Goal: Task Accomplishment & Management: Manage account settings

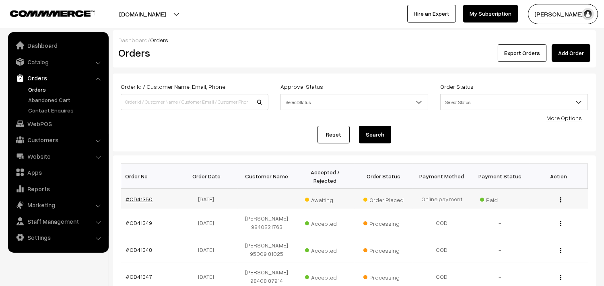
click at [133, 202] on link "#OD41350" at bounding box center [139, 199] width 27 height 7
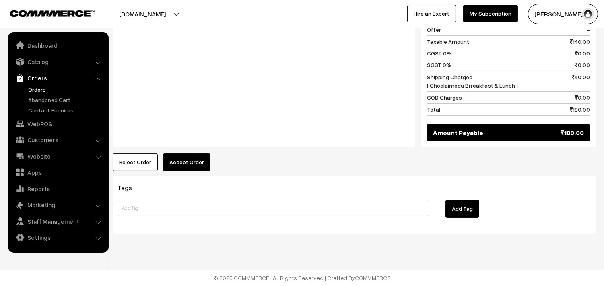
click at [199, 163] on button "Accept Order" at bounding box center [186, 163] width 47 height 18
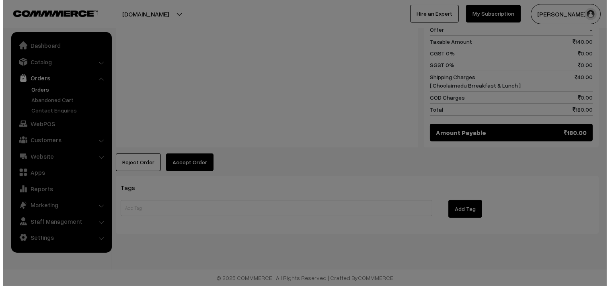
scroll to position [378, 0]
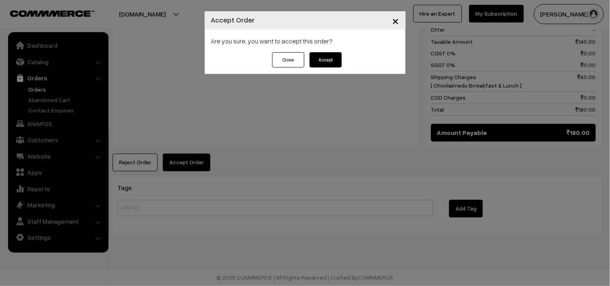
click at [321, 62] on button "Accept" at bounding box center [326, 59] width 32 height 15
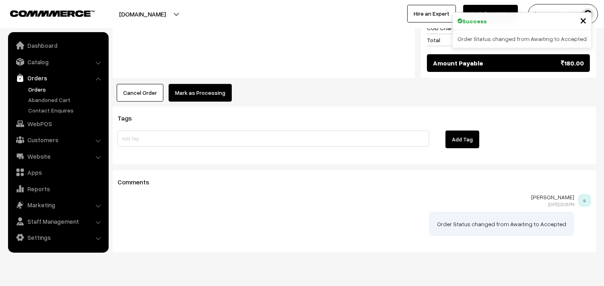
click at [206, 93] on button "Mark as Processing" at bounding box center [200, 93] width 63 height 18
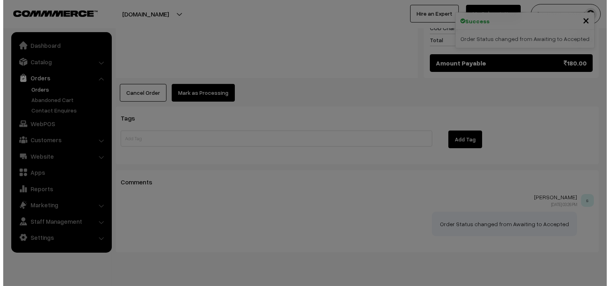
scroll to position [447, 0]
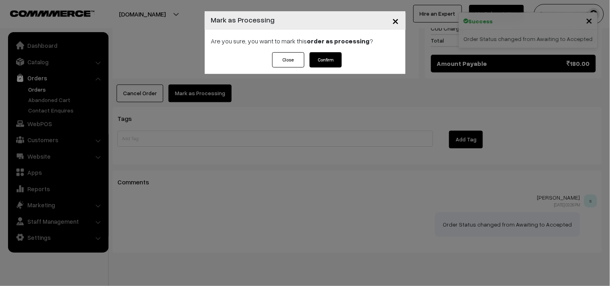
drag, startPoint x: 324, startPoint y: 68, endPoint x: 325, endPoint y: 62, distance: 6.1
click at [324, 66] on div "Close Confirm" at bounding box center [305, 63] width 201 height 22
click at [324, 62] on button "Confirm" at bounding box center [326, 59] width 32 height 15
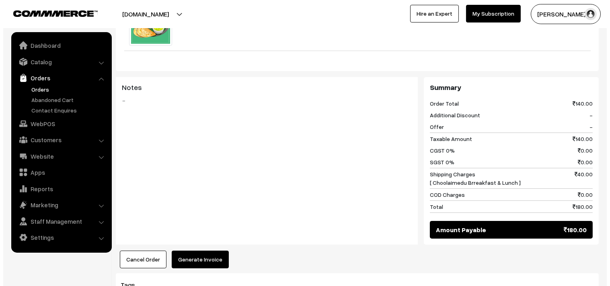
scroll to position [313, 0]
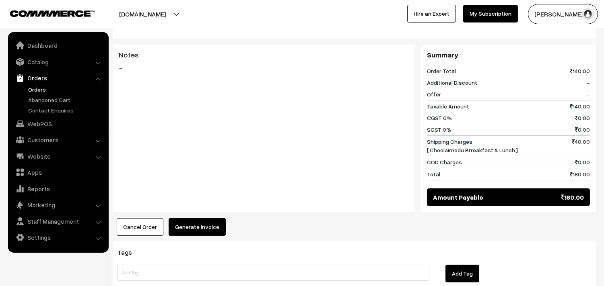
drag, startPoint x: 179, startPoint y: 240, endPoint x: 186, endPoint y: 227, distance: 14.6
click at [181, 236] on div "Dashboard / orders / View Order View Order (# OD41350) Go Back Ordered on Aug 2…" at bounding box center [354, 53] width 483 height 670
click at [187, 225] on button "Generate Invoice" at bounding box center [197, 227] width 57 height 18
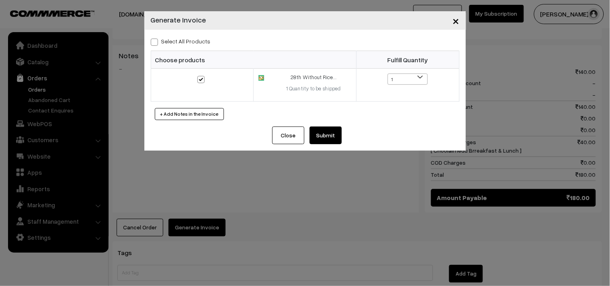
click at [329, 140] on button "Submit" at bounding box center [326, 136] width 32 height 18
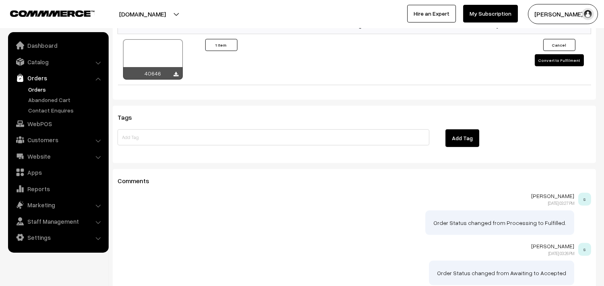
scroll to position [495, 0]
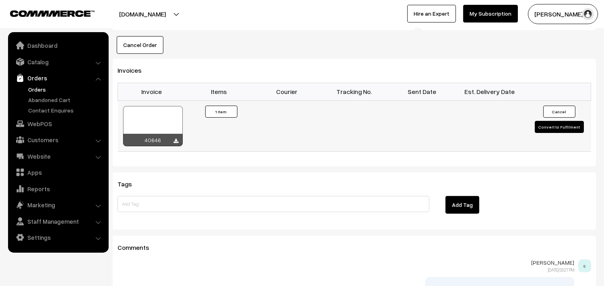
click at [143, 125] on div at bounding box center [153, 126] width 60 height 40
click at [41, 89] on link "Orders" at bounding box center [66, 89] width 80 height 8
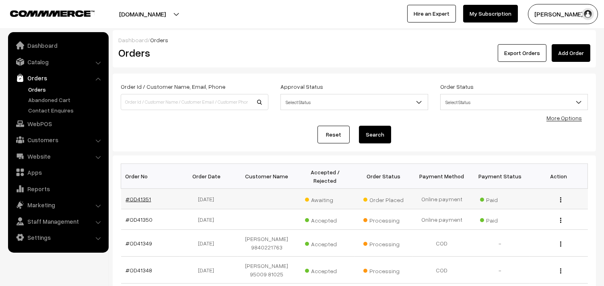
click at [137, 199] on link "#OD41351" at bounding box center [138, 199] width 25 height 7
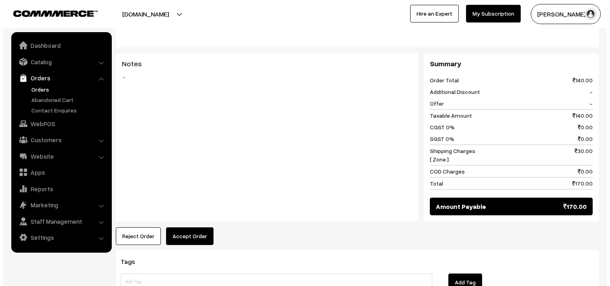
scroll to position [313, 0]
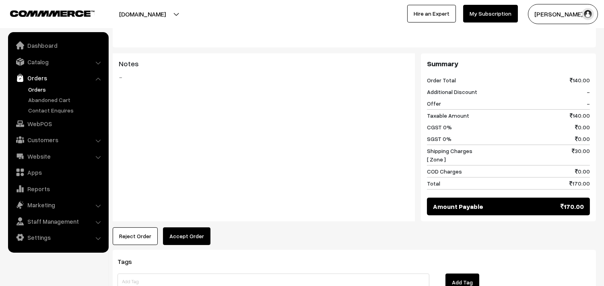
click at [192, 236] on button "Accept Order" at bounding box center [186, 237] width 47 height 18
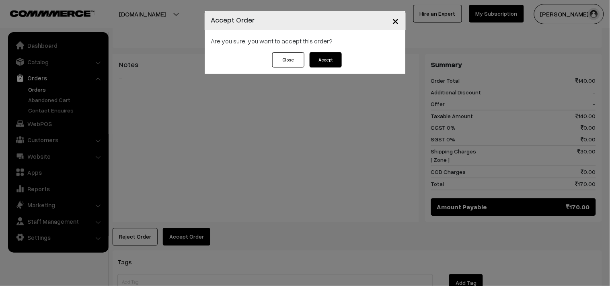
drag, startPoint x: 332, startPoint y: 62, endPoint x: 327, endPoint y: 63, distance: 4.9
click at [330, 62] on button "Accept" at bounding box center [326, 59] width 32 height 15
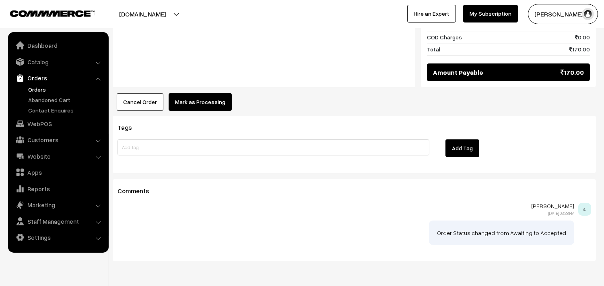
click at [191, 107] on button "Mark as Processing" at bounding box center [200, 102] width 63 height 18
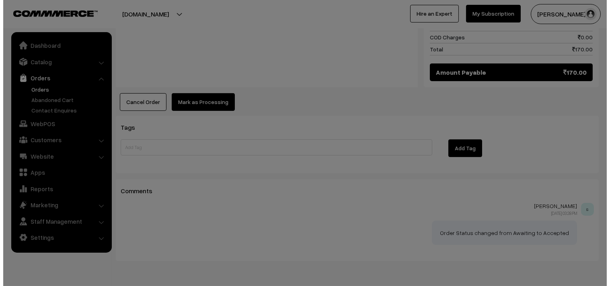
scroll to position [447, 0]
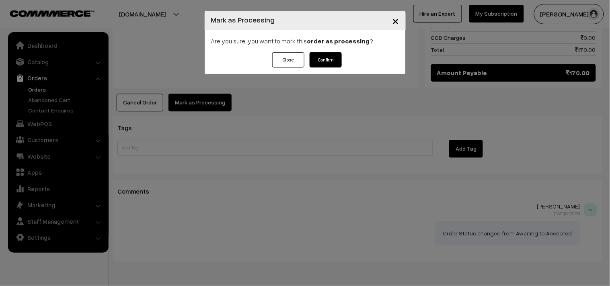
drag, startPoint x: 329, startPoint y: 62, endPoint x: 326, endPoint y: 66, distance: 4.9
click at [329, 63] on button "Confirm" at bounding box center [326, 59] width 32 height 15
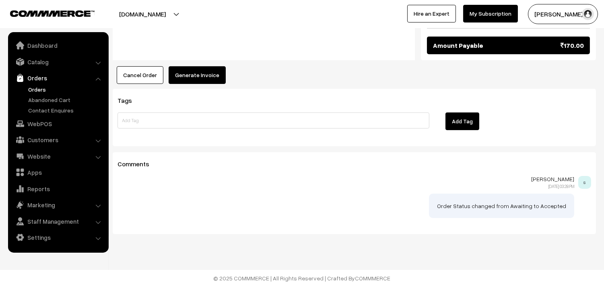
click at [198, 76] on button "Generate Invoice" at bounding box center [197, 75] width 57 height 18
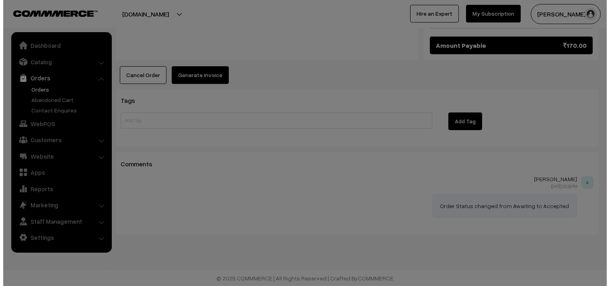
scroll to position [475, 0]
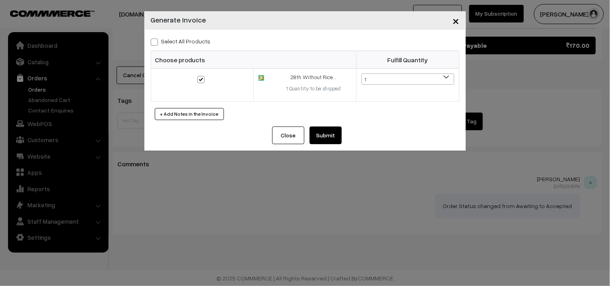
click at [323, 136] on button "Submit" at bounding box center [326, 136] width 32 height 18
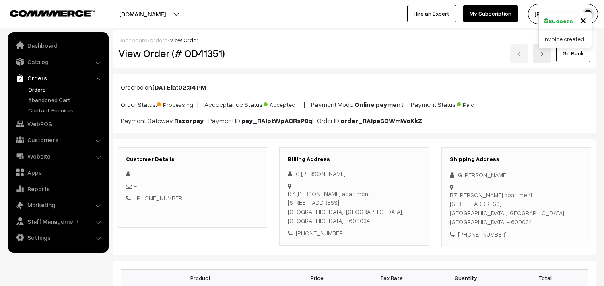
scroll to position [474, 0]
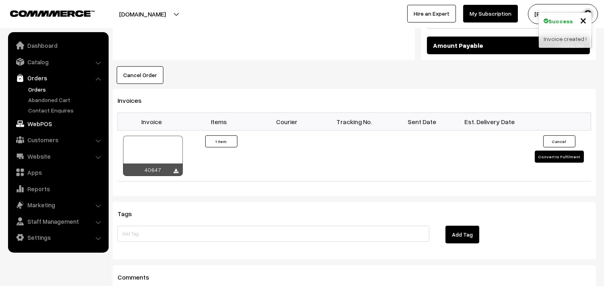
click at [54, 124] on link "WebPOS" at bounding box center [58, 124] width 96 height 14
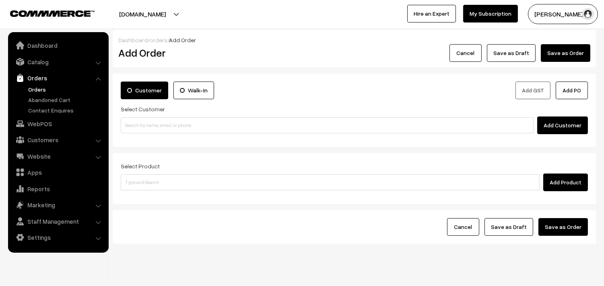
click at [166, 135] on div "Customer Walk-In Add GST Add PO Select Customer Add Customer" at bounding box center [354, 111] width 483 height 74
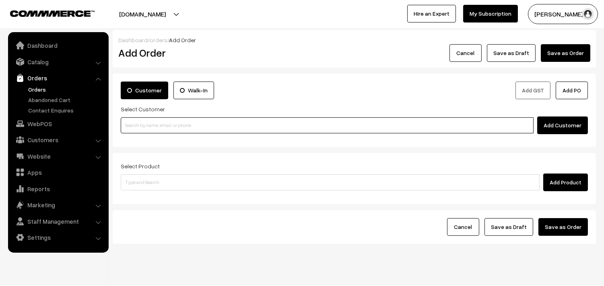
click at [146, 121] on input at bounding box center [327, 125] width 413 height 16
paste input "+971 52 420 2499"
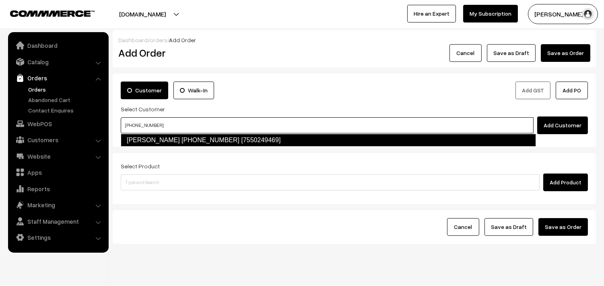
drag, startPoint x: 150, startPoint y: 138, endPoint x: 154, endPoint y: 141, distance: 5.4
click at [156, 142] on link "Sharanya +971 52 420 2499 [7550249469]" at bounding box center [328, 140] width 415 height 13
type input "+971 52 420 2499"
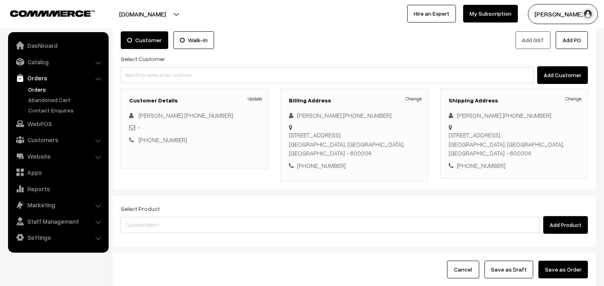
scroll to position [109, 0]
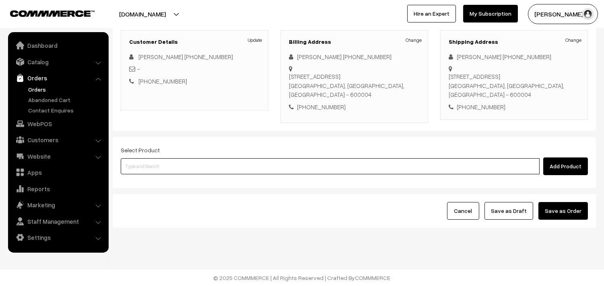
click at [264, 169] on input at bounding box center [330, 167] width 419 height 16
type input "p"
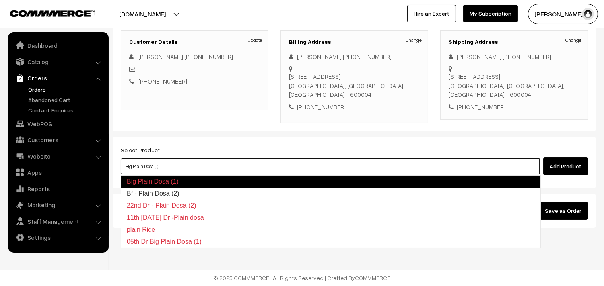
type input "Bf - Plain Dosa (2)"
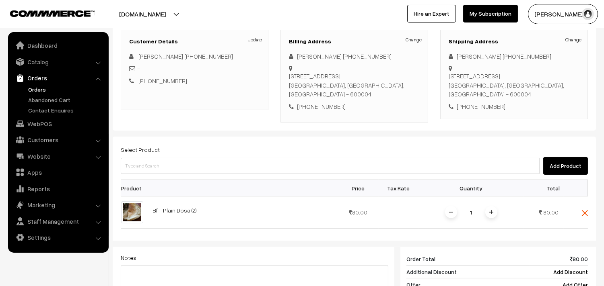
click at [169, 175] on div "Select Product Add Product Product Price Tax Rate Quantity Total 1" at bounding box center [354, 260] width 483 height 247
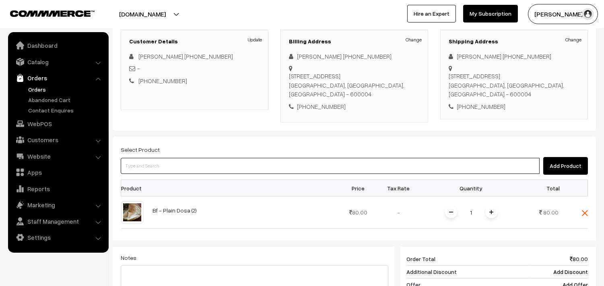
click at [170, 168] on input at bounding box center [330, 166] width 419 height 16
click at [170, 166] on input at bounding box center [330, 166] width 419 height 16
click at [184, 166] on input at bounding box center [330, 166] width 419 height 16
paste input "28th Without Rice..."
type input "28th Without Rice..."
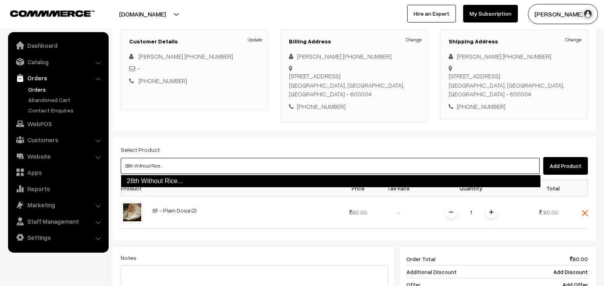
click at [179, 180] on link "28th Without Rice..." at bounding box center [331, 181] width 420 height 13
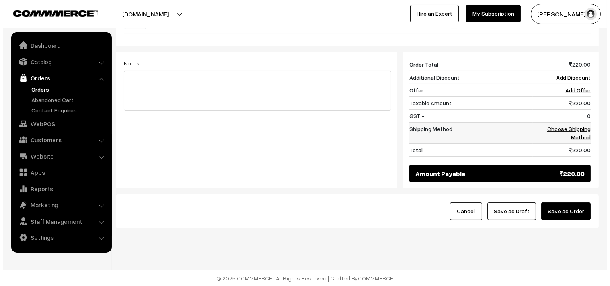
scroll to position [338, 0]
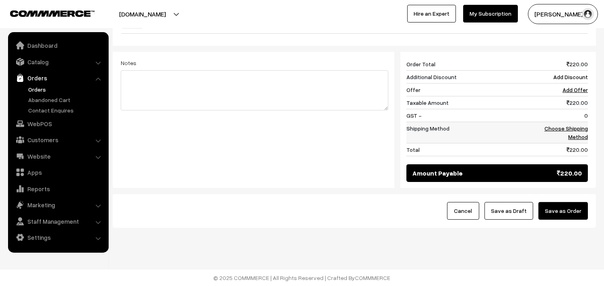
click at [583, 131] on link "Choose Shipping Method" at bounding box center [565, 132] width 43 height 15
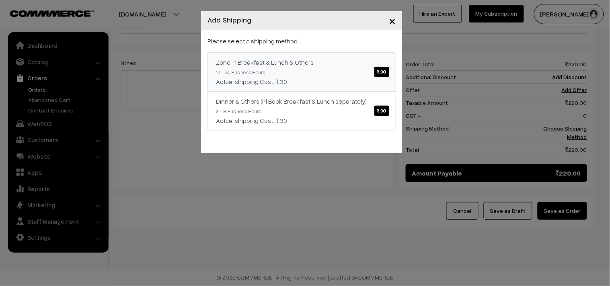
click at [339, 75] on link "Zone -1 Breakfast & Lunch & Others ₹.30 10 - 24 Business Hours Actual shipping …" at bounding box center [302, 71] width 188 height 39
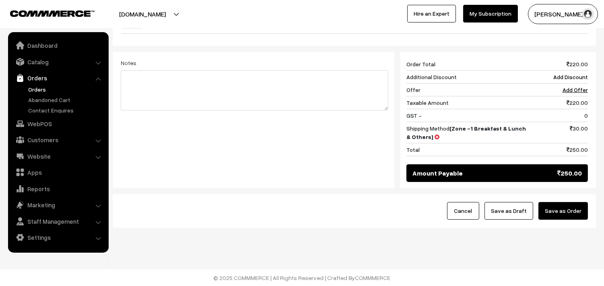
click at [552, 208] on button "Save as Order" at bounding box center [562, 211] width 49 height 18
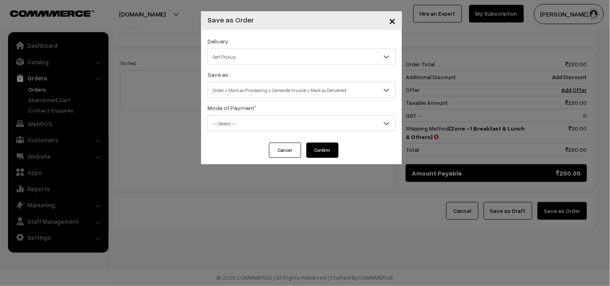
click at [247, 92] on span "Order + Mark as Processing + Generate Invoice + Mark as Delivered" at bounding box center [302, 90] width 188 height 14
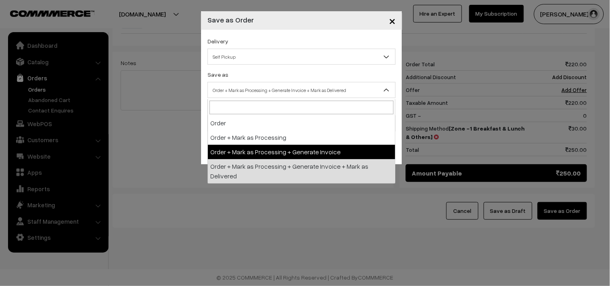
select select "3"
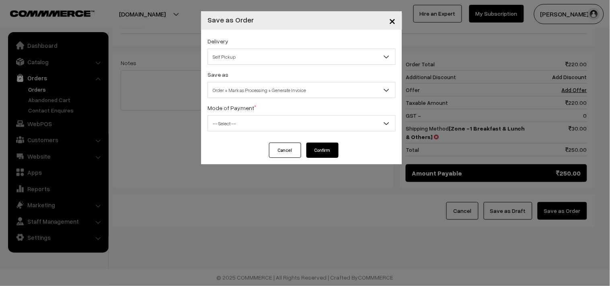
click at [229, 127] on span "-- Select --" at bounding box center [302, 124] width 188 height 14
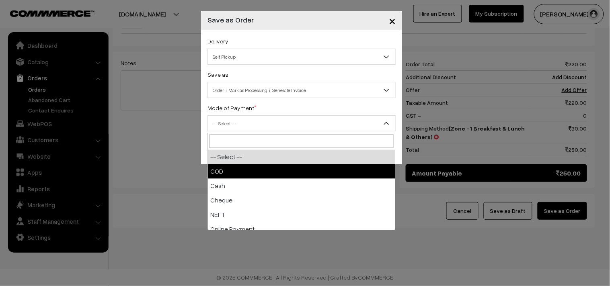
select select "2"
checkbox input "true"
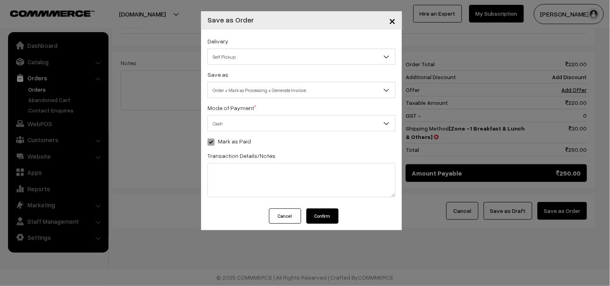
click at [326, 215] on button "Confirm" at bounding box center [323, 216] width 32 height 15
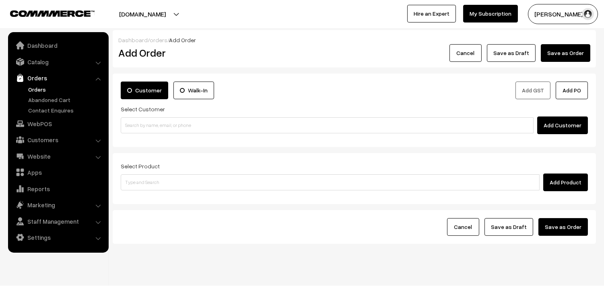
click at [31, 89] on link "Orders" at bounding box center [66, 89] width 80 height 8
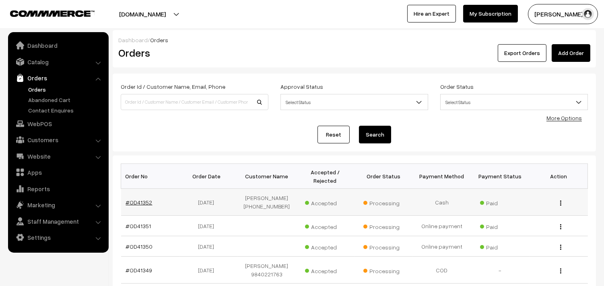
click at [143, 203] on link "#OD41352" at bounding box center [139, 202] width 27 height 7
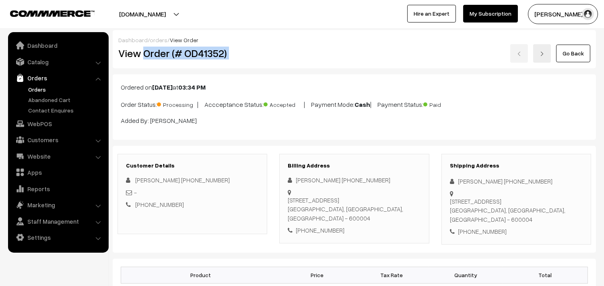
drag, startPoint x: 143, startPoint y: 53, endPoint x: 273, endPoint y: 58, distance: 129.7
click at [280, 53] on div "View Order (# OD41352) Go Back" at bounding box center [354, 53] width 484 height 19
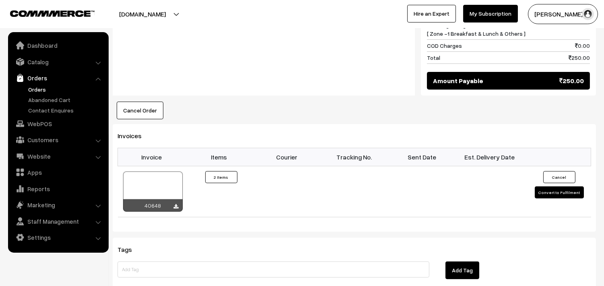
scroll to position [492, 0]
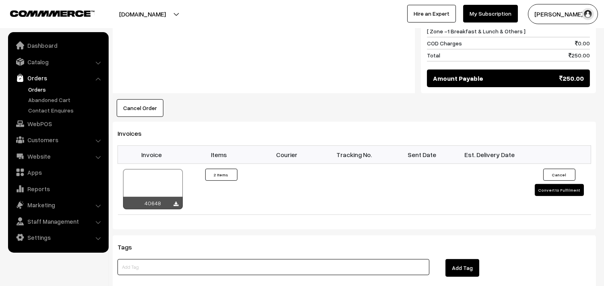
drag, startPoint x: 319, startPoint y: 264, endPoint x: 320, endPoint y: 269, distance: 5.3
click at [321, 265] on input at bounding box center [273, 268] width 312 height 16
click at [146, 196] on div at bounding box center [153, 189] width 60 height 40
click at [51, 140] on link "Customers" at bounding box center [58, 140] width 96 height 14
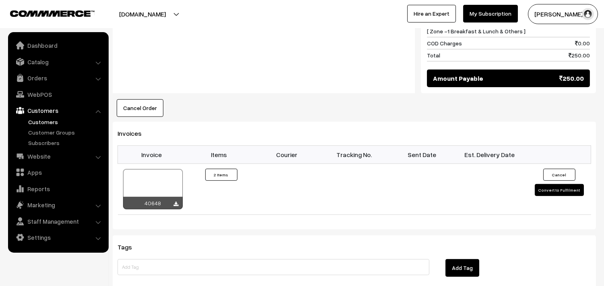
click at [52, 124] on link "Customers" at bounding box center [66, 122] width 80 height 8
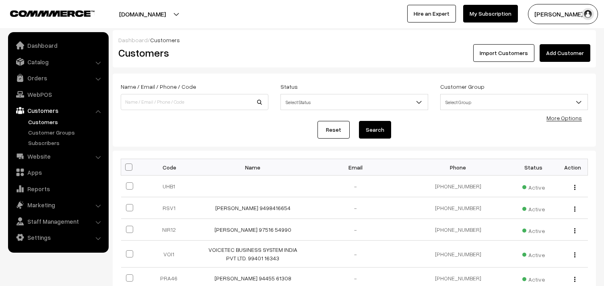
click at [569, 56] on link "Add Customer" at bounding box center [565, 53] width 51 height 18
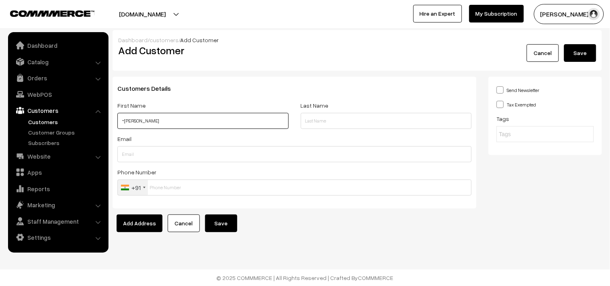
paste input "99419 17242"
type input "~[PERSON_NAME] 99419 17242"
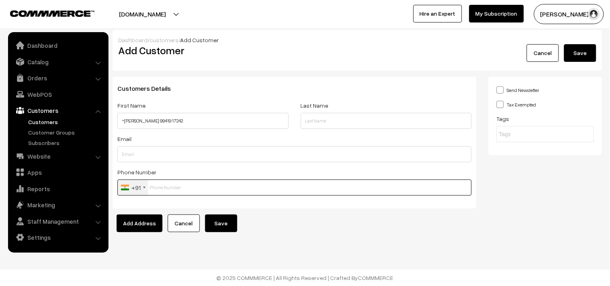
click at [186, 186] on input "text" at bounding box center [294, 188] width 355 height 16
paste input "99419 1724"
click at [178, 188] on input "99419 1724" at bounding box center [294, 188] width 355 height 16
type input "9941917242"
click at [223, 216] on button "Save" at bounding box center [221, 224] width 32 height 18
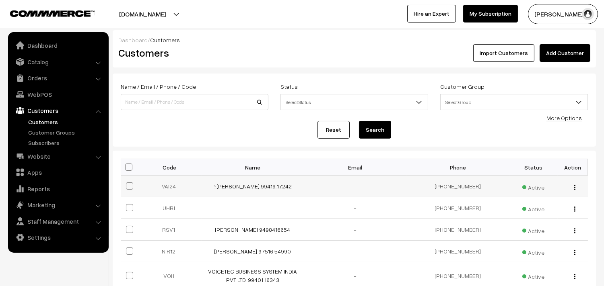
click at [271, 187] on link "~[PERSON_NAME] 99419 17242" at bounding box center [253, 186] width 78 height 7
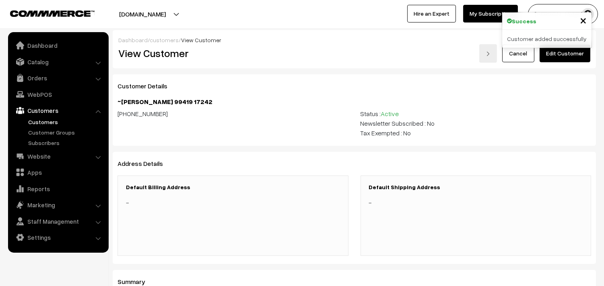
click at [573, 50] on link "Edit Customer" at bounding box center [565, 54] width 51 height 18
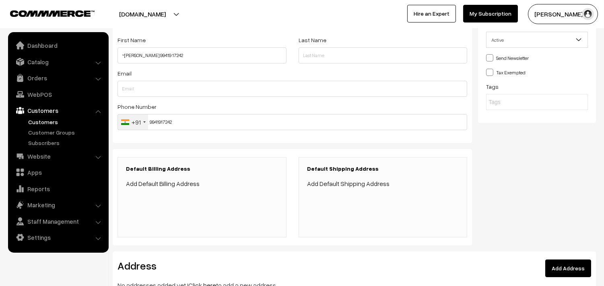
scroll to position [159, 0]
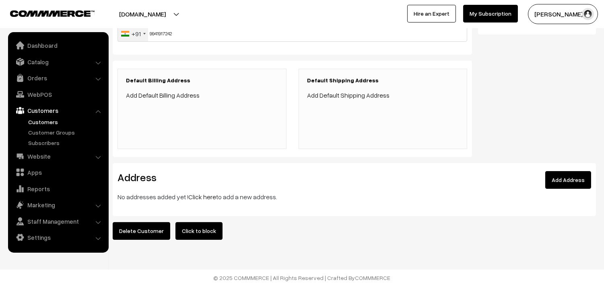
click at [206, 193] on link "Click here" at bounding box center [202, 197] width 28 height 8
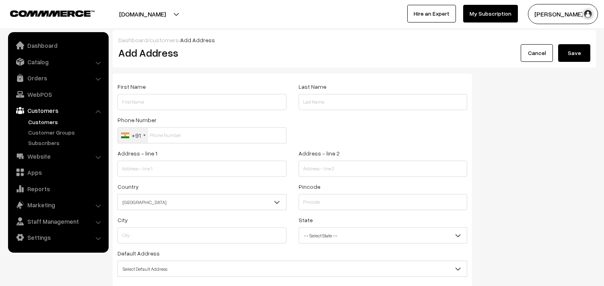
click at [173, 96] on input "text" at bounding box center [201, 102] width 169 height 16
paste input "~[PERSON_NAME]"
paste input "99419 17242"
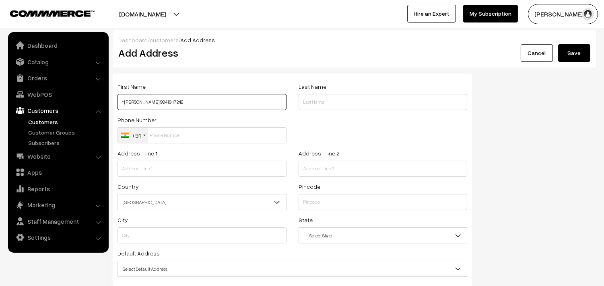
type input "~[PERSON_NAME] 99419 17242"
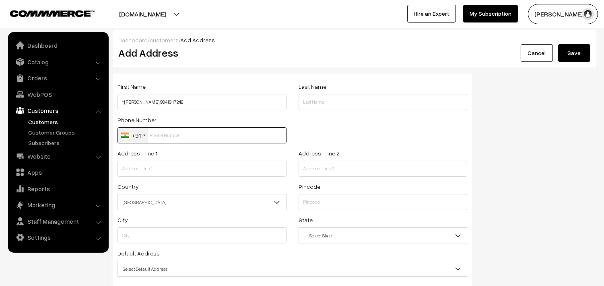
click at [175, 135] on input "text" at bounding box center [201, 136] width 169 height 16
paste input "99419 1724"
click at [174, 134] on input "99419 1724" at bounding box center [201, 136] width 169 height 16
type input "9941917242"
drag, startPoint x: 208, startPoint y: 160, endPoint x: 212, endPoint y: 166, distance: 7.4
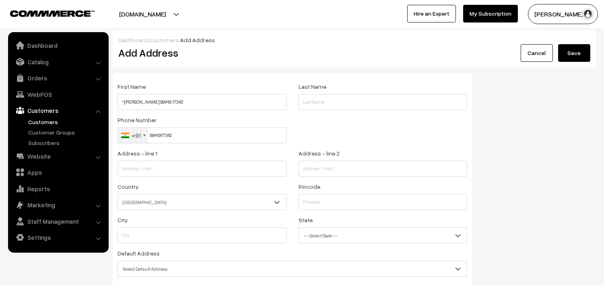
click at [212, 165] on div "Address - line 1" at bounding box center [201, 162] width 169 height 29
click at [212, 171] on input "text" at bounding box center [201, 169] width 169 height 16
paste input "Pallavi apt, Flat 2/2, 10/29 3 rd cross st, Above HDFC bank Opposite to Billrot…"
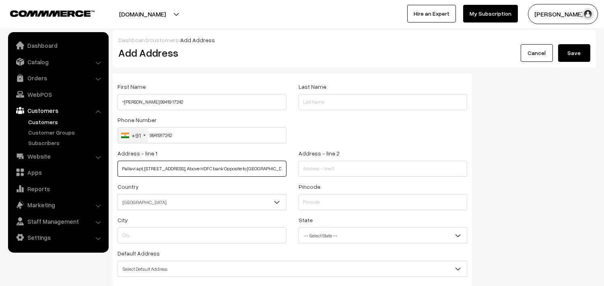
scroll to position [0, 10]
drag, startPoint x: 190, startPoint y: 169, endPoint x: 287, endPoint y: 174, distance: 96.7
click at [291, 176] on div "Address - line 1 Pallavi apt, Flat 2/2, 10/29 3 rd cross st, Above HDFC bank Op…" at bounding box center [201, 164] width 181 height 33
type input "Pallavi apt, Flat 2/2, 10/29 3 rd cross st,"
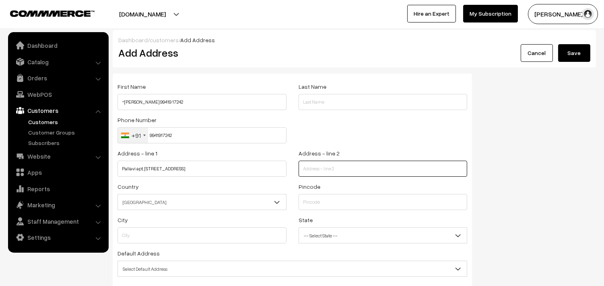
click at [344, 163] on input "text" at bounding box center [383, 169] width 169 height 16
paste input "Above HDFC bank Opposite to Billroth hospital"
type input "Above HDFC bank Opposite to Billroth hospital"
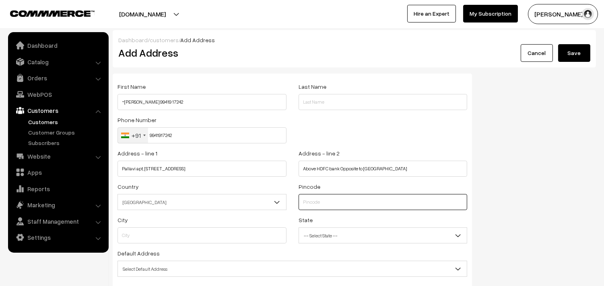
click at [321, 208] on input "text" at bounding box center [383, 202] width 169 height 16
type input "600028"
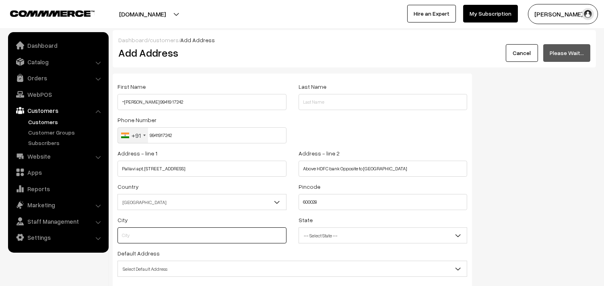
type input "Chennai"
select select "Tamil Nadu"
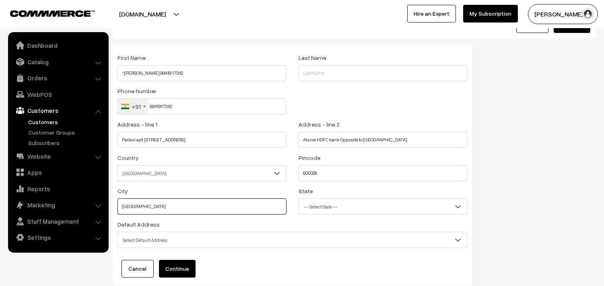
scroll to position [45, 0]
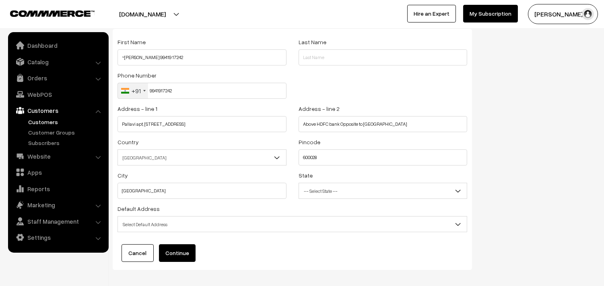
click at [183, 228] on span "Select Default Address" at bounding box center [292, 225] width 349 height 14
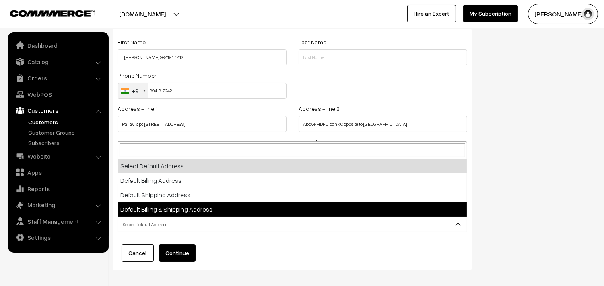
select select "3"
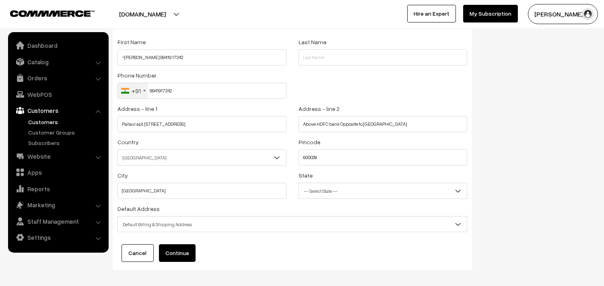
drag, startPoint x: 175, startPoint y: 258, endPoint x: 190, endPoint y: 256, distance: 15.4
click at [175, 258] on button "Continue" at bounding box center [177, 254] width 37 height 18
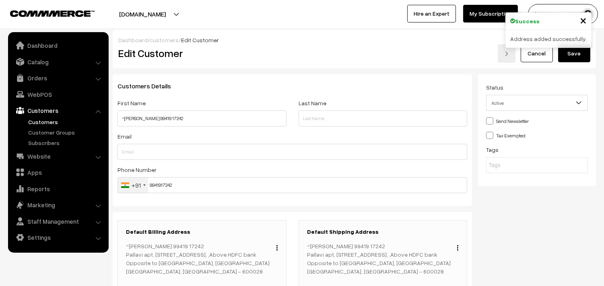
click at [573, 49] on button "Save" at bounding box center [574, 54] width 32 height 18
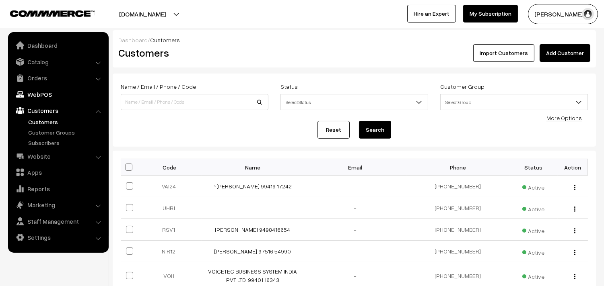
click at [43, 95] on link "WebPOS" at bounding box center [58, 94] width 96 height 14
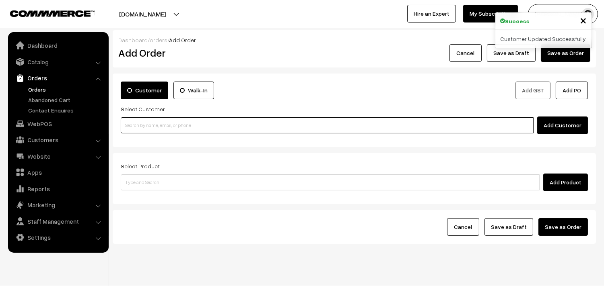
paste input "99419 17242"
click at [181, 124] on input "99419 17242" at bounding box center [327, 125] width 413 height 16
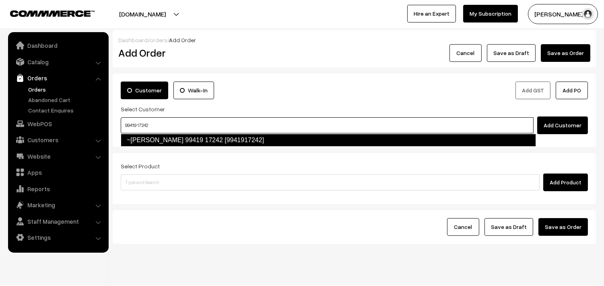
click at [146, 138] on link "~Vaitheeswaran Rajamani 99419 17242 [9941917242]" at bounding box center [328, 140] width 415 height 13
type input "99419 17242"
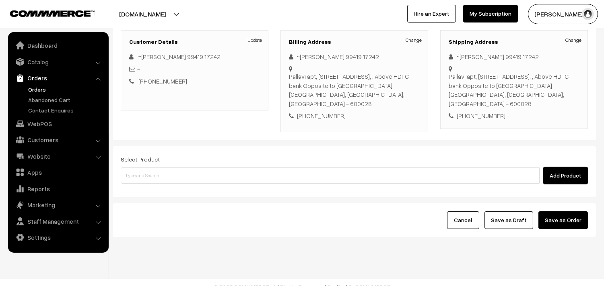
scroll to position [109, 0]
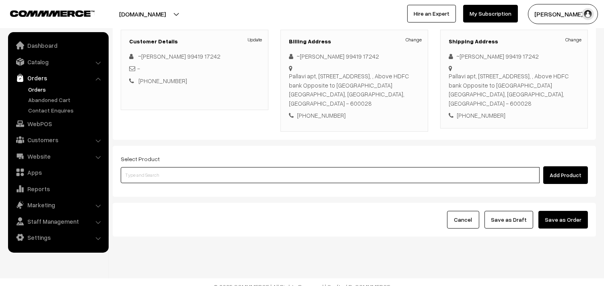
click at [202, 167] on input at bounding box center [330, 175] width 419 height 16
paste input "28th Without Rice..."
type input "28th Without Rice..."
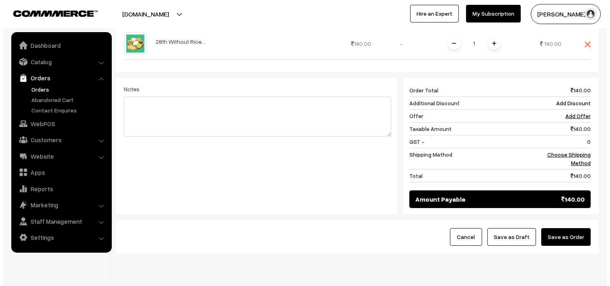
scroll to position [306, 0]
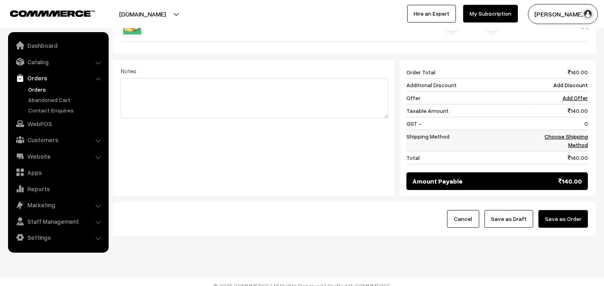
click at [577, 132] on td "Choose Shipping Method" at bounding box center [559, 140] width 58 height 21
click at [580, 133] on link "Choose Shipping Method" at bounding box center [565, 140] width 43 height 15
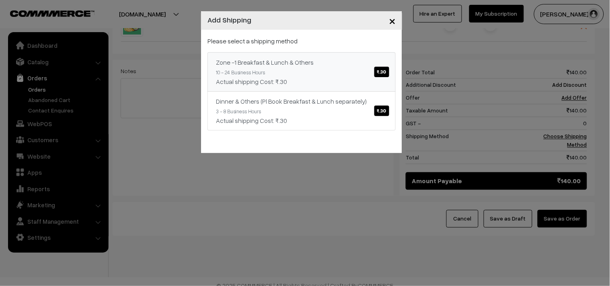
click at [317, 62] on div "Zone -1 Breakfast & Lunch & Others ₹.30" at bounding box center [301, 63] width 171 height 10
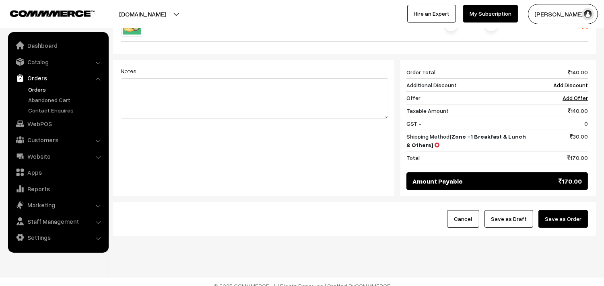
click at [566, 218] on button "Save as Order" at bounding box center [562, 219] width 49 height 18
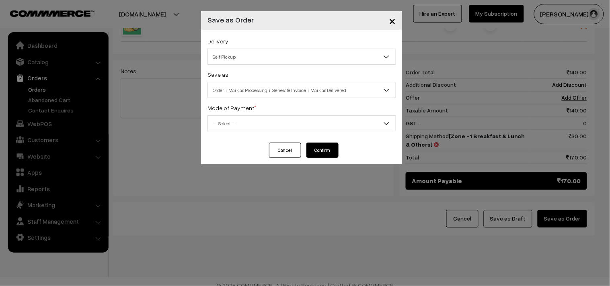
click at [295, 93] on span "Order + Mark as Processing + Generate Invoice + Mark as Delivered" at bounding box center [302, 90] width 188 height 14
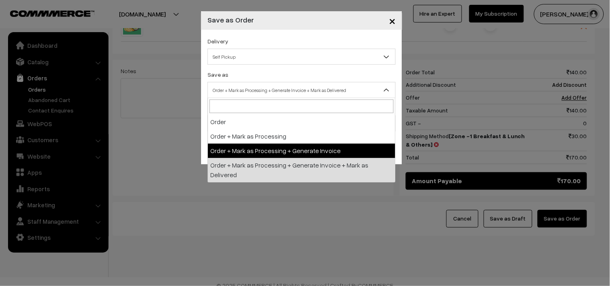
select select "3"
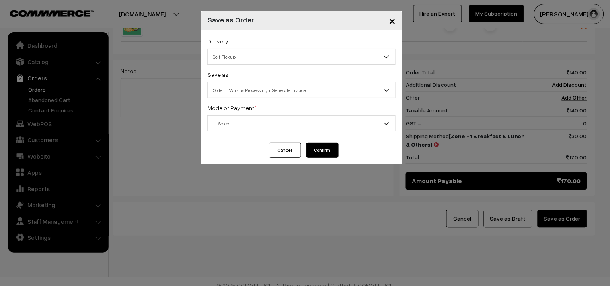
click at [254, 135] on div "Delivery Self Pickup Zone -1 Breakfast & Lunch & Others (₹30) (10 - 24 Business…" at bounding box center [301, 86] width 201 height 113
click at [253, 117] on span "-- Select --" at bounding box center [302, 124] width 188 height 14
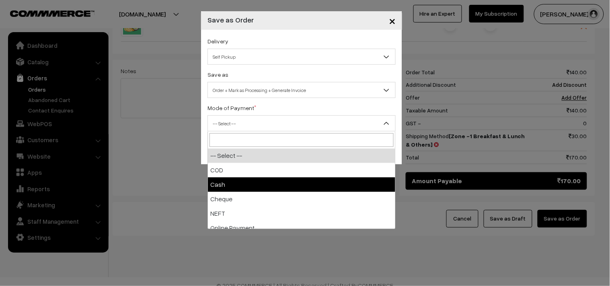
select select "2"
checkbox input "true"
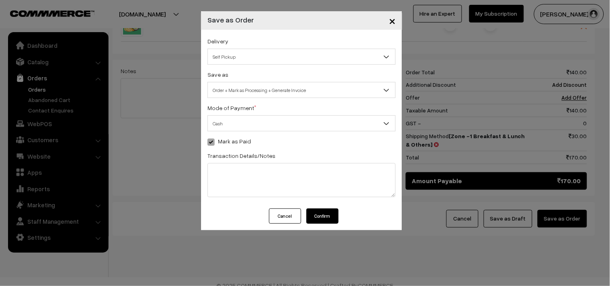
click at [323, 218] on button "Confirm" at bounding box center [323, 216] width 32 height 15
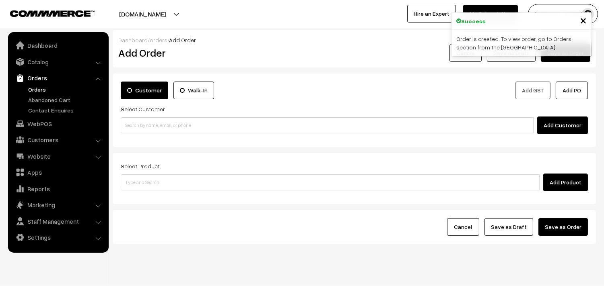
click at [41, 90] on link "Orders" at bounding box center [66, 89] width 80 height 8
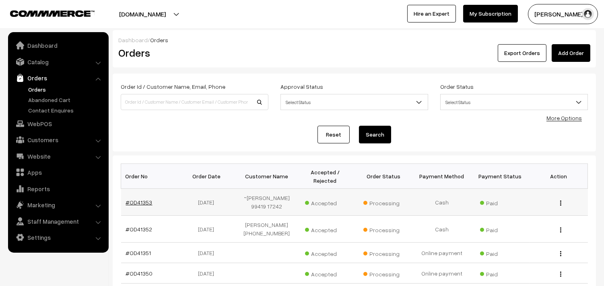
click at [138, 206] on link "#OD41353" at bounding box center [139, 202] width 27 height 7
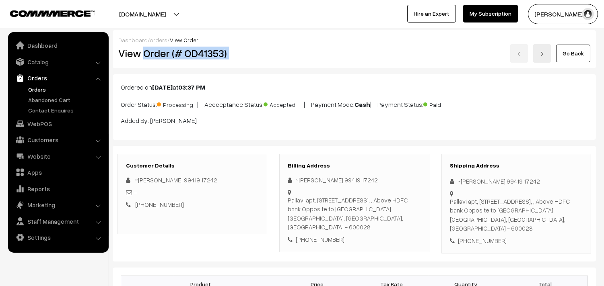
drag, startPoint x: 144, startPoint y: 52, endPoint x: 276, endPoint y: 46, distance: 131.7
click at [276, 46] on div "View Order (# OD41353) Go Back" at bounding box center [354, 53] width 484 height 19
copy div "Order (# OD41353)"
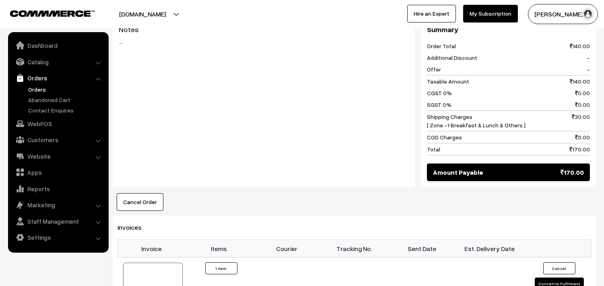
scroll to position [357, 0]
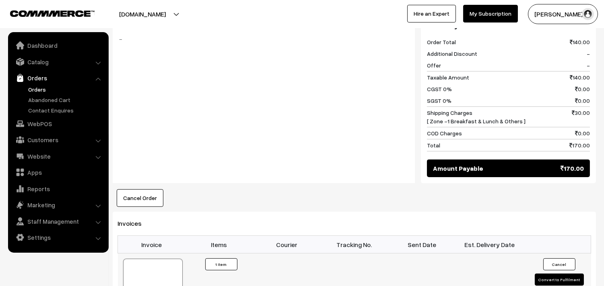
click at [151, 264] on div at bounding box center [153, 279] width 60 height 40
click at [55, 145] on link "Customers" at bounding box center [58, 140] width 96 height 14
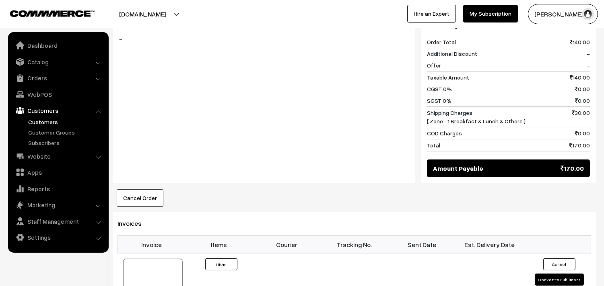
click at [47, 118] on link "Customers" at bounding box center [66, 122] width 80 height 8
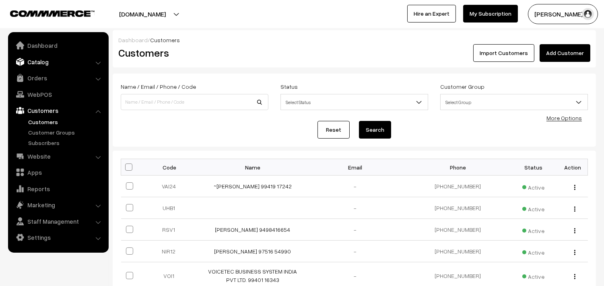
click at [43, 57] on link "Catalog" at bounding box center [58, 62] width 96 height 14
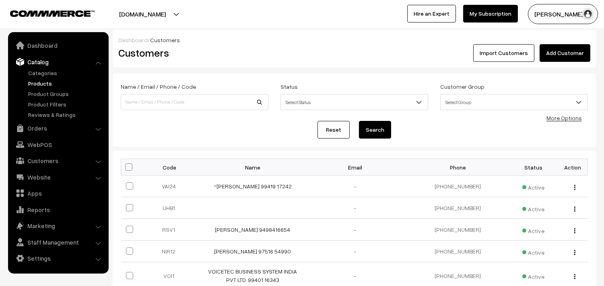
click at [45, 81] on link "Products" at bounding box center [66, 83] width 80 height 8
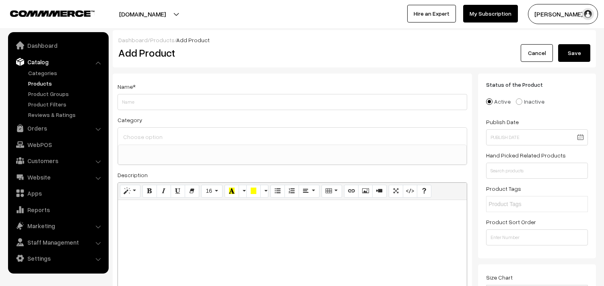
select select
click at [164, 103] on input "Weight" at bounding box center [292, 102] width 350 height 16
click at [153, 101] on input "Weight" at bounding box center [292, 102] width 350 height 16
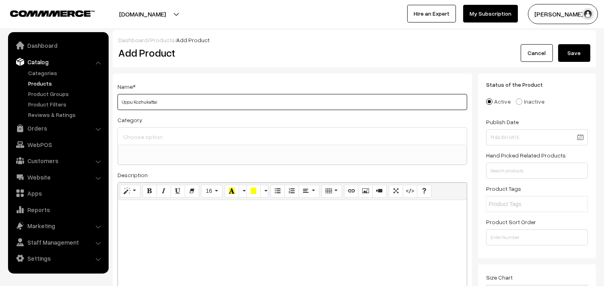
click at [218, 103] on input "Uppu Kozhukattai" at bounding box center [292, 102] width 350 height 16
paste input "Sweet Pidi Kozhukattai"
paste input "Kondakadalai Sundal"
paste input "Thunai"
click at [247, 103] on input "Uppu Kozhukattai Sweet Pidi Kozhukattai Kondakadalai Sundal Thunai" at bounding box center [292, 102] width 350 height 16
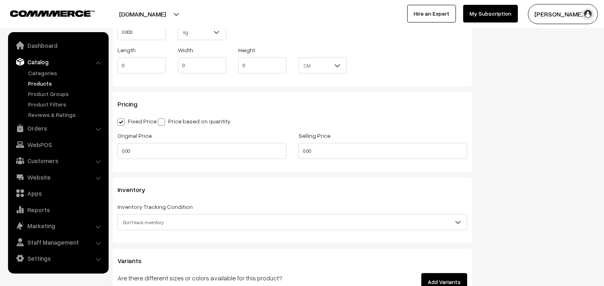
scroll to position [626, 0]
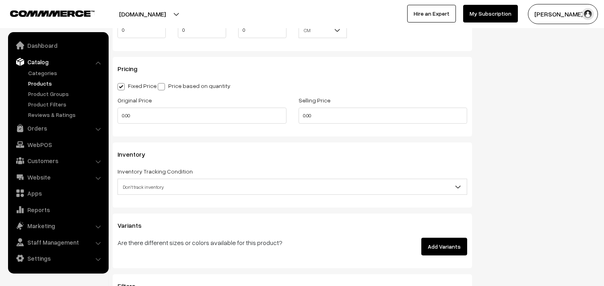
type input "Uppu Kozhukattai ,Sweet Pidi Kozhukattai ,Kondakadalai Sundal,Thunai"
drag, startPoint x: 317, startPoint y: 103, endPoint x: 328, endPoint y: 117, distance: 17.8
click at [321, 107] on div "Selling Price 0.00" at bounding box center [383, 109] width 169 height 29
click at [328, 118] on input "0.00" at bounding box center [383, 116] width 169 height 16
drag, startPoint x: 332, startPoint y: 118, endPoint x: 255, endPoint y: 118, distance: 76.9
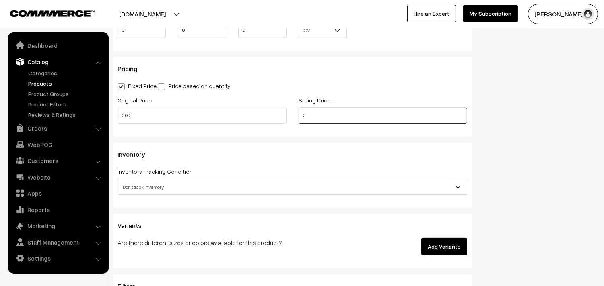
click at [256, 118] on div "Original Price 0.00 Selling Price 0" at bounding box center [292, 111] width 362 height 33
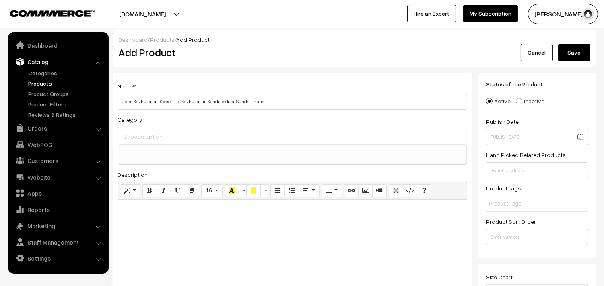
scroll to position [0, 0]
type input "2000"
click at [585, 52] on button "Save" at bounding box center [574, 53] width 32 height 18
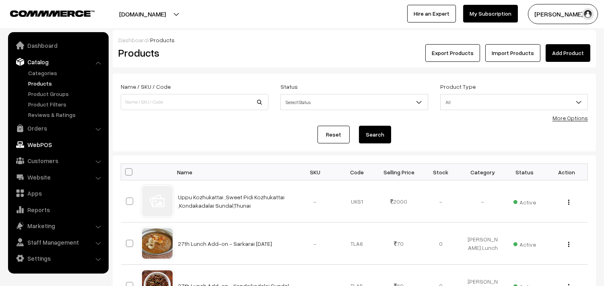
drag, startPoint x: 48, startPoint y: 144, endPoint x: 105, endPoint y: 150, distance: 57.5
click at [49, 144] on link "WebPOS" at bounding box center [58, 145] width 96 height 14
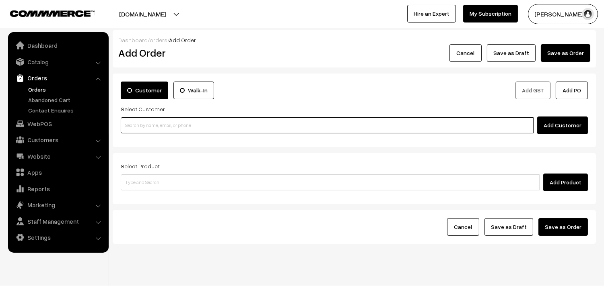
click at [146, 129] on input at bounding box center [327, 125] width 413 height 16
paste input "99401 16343"
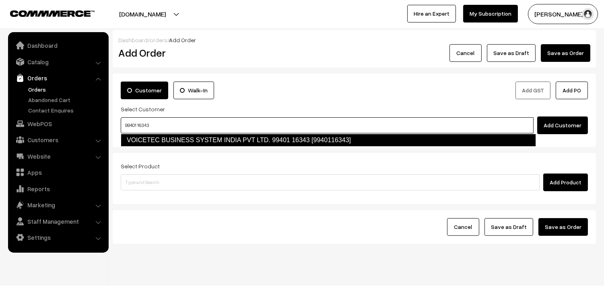
click at [145, 138] on link "VOICETEC BUSINESS SYSTEM INDIA PVT LTD. 99401 16343 [9940116343]" at bounding box center [328, 140] width 415 height 13
type input "99401 16343"
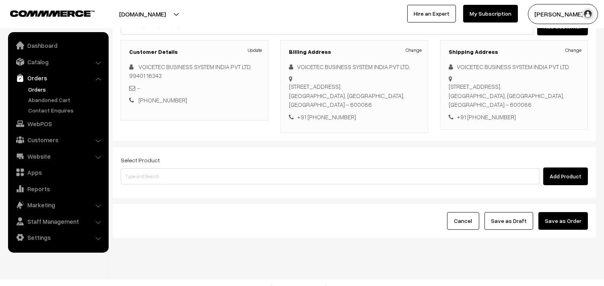
scroll to position [119, 0]
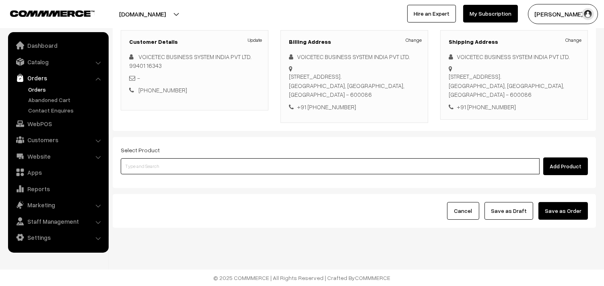
click at [188, 167] on input at bounding box center [330, 167] width 419 height 16
paste input "Uppu Kozhukattai ,Sweet Pidi Koz"
type input "Uppu Kozhukattai"
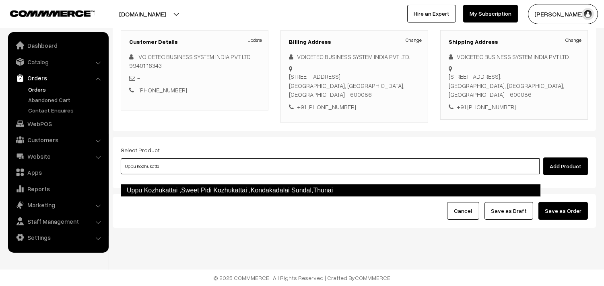
click at [200, 184] on link "Uppu Kozhukattai ,Sweet Pidi Kozhukattai ,Kondakadalai Sundal,Thunai" at bounding box center [331, 190] width 420 height 13
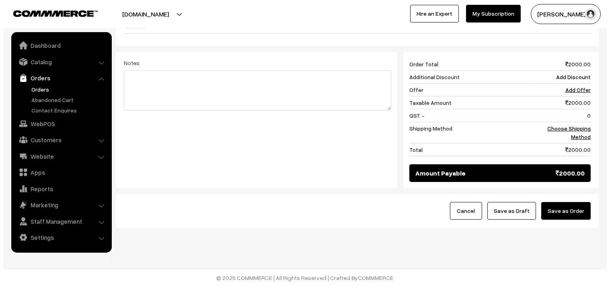
scroll to position [315, 0]
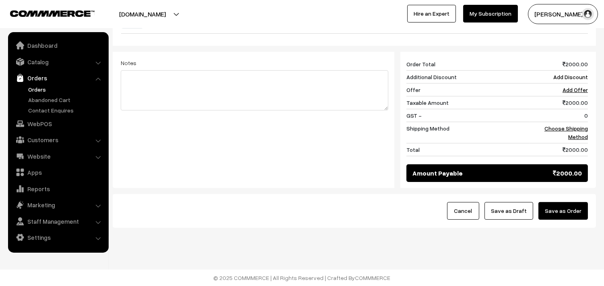
click at [573, 208] on button "Save as Order" at bounding box center [562, 211] width 49 height 18
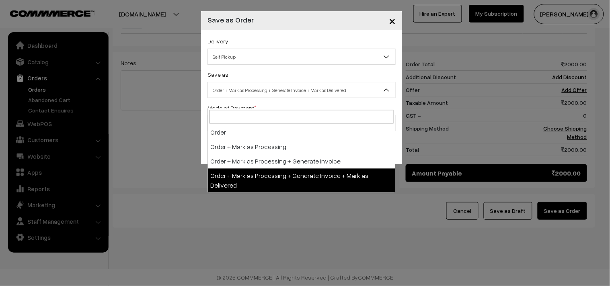
drag, startPoint x: 274, startPoint y: 82, endPoint x: 256, endPoint y: 78, distance: 18.6
click at [274, 83] on span "Order + Mark as Processing + Generate Invoice + Mark as Delivered" at bounding box center [302, 90] width 188 height 16
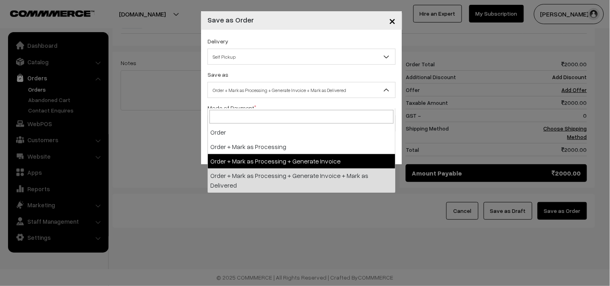
select select "3"
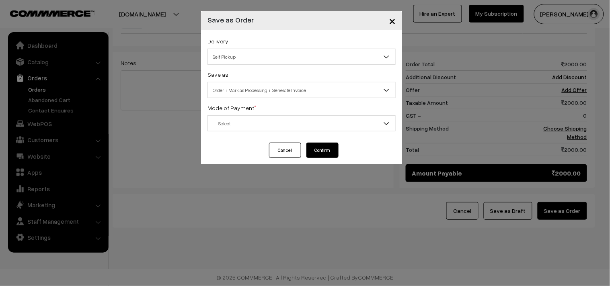
click at [235, 117] on span "-- Select --" at bounding box center [302, 124] width 188 height 14
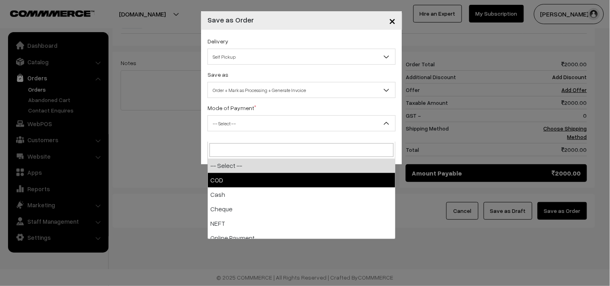
select select "1"
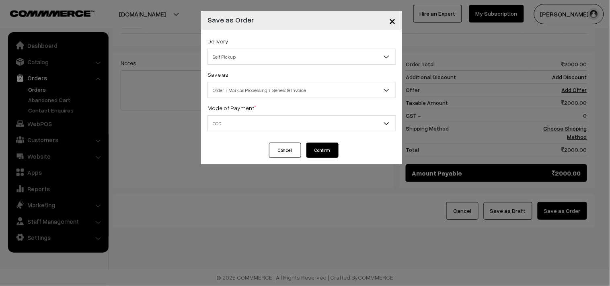
click at [322, 148] on button "Confirm" at bounding box center [323, 150] width 32 height 15
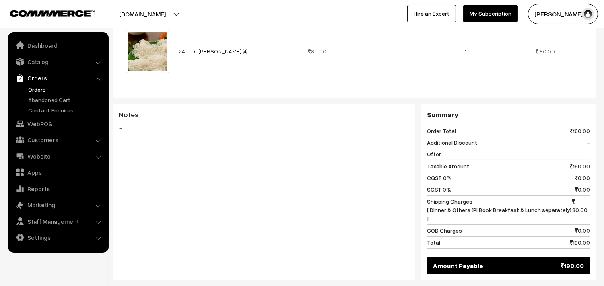
scroll to position [313, 0]
click at [54, 64] on link "Catalog" at bounding box center [58, 62] width 96 height 14
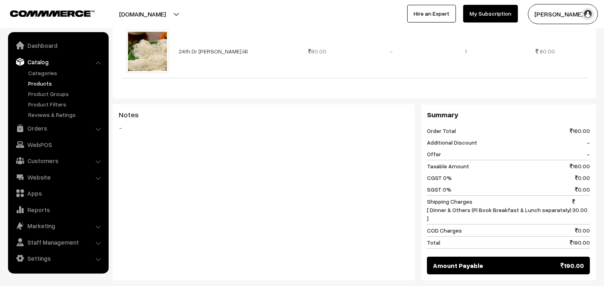
click at [49, 84] on link "Products" at bounding box center [66, 83] width 80 height 8
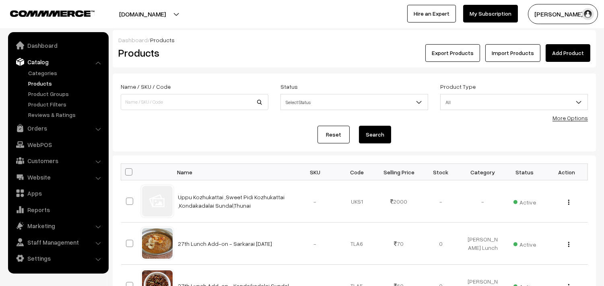
drag, startPoint x: 176, startPoint y: 192, endPoint x: 170, endPoint y: 151, distance: 41.5
click at [254, 194] on td "Uppu Kozhukattai ,Sweet Pidi Kozhukattai ,Kondakadalai Sundal,Thunai" at bounding box center [233, 202] width 121 height 42
copy link "Uppu Kozhukattai ,Sweet Pidi Koz"
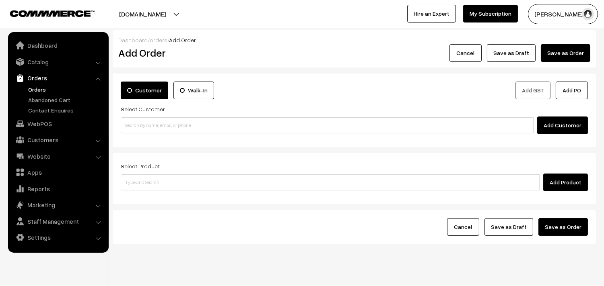
click at [35, 89] on link "Orders" at bounding box center [66, 89] width 80 height 8
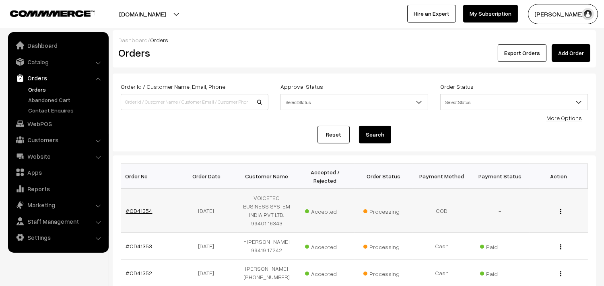
click at [135, 212] on link "#OD41354" at bounding box center [139, 211] width 27 height 7
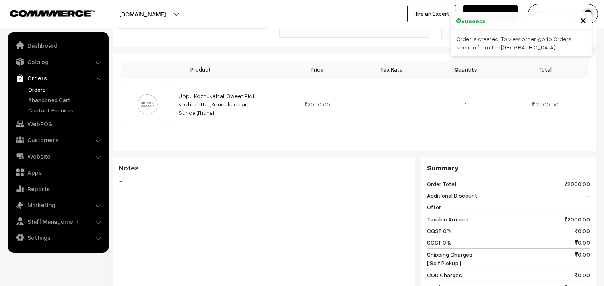
scroll to position [223, 0]
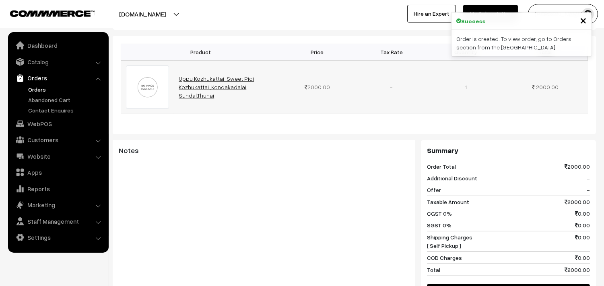
click at [221, 92] on link "Uppu Kozhukattai ,Sweet Pidi Kozhukattai ,Kondakadalai Sundal,Thunai" at bounding box center [216, 87] width 75 height 24
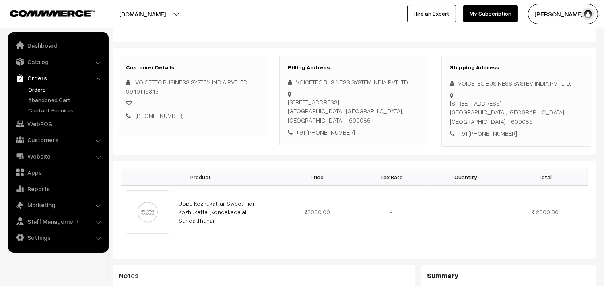
scroll to position [89, 0]
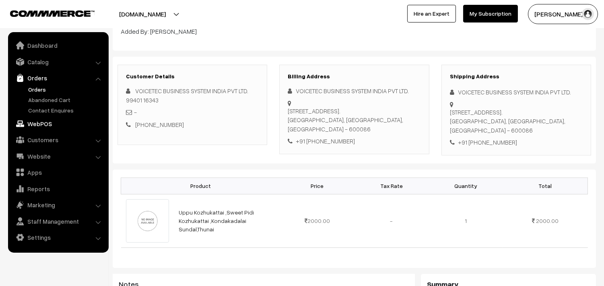
click at [43, 120] on link "WebPOS" at bounding box center [58, 124] width 96 height 14
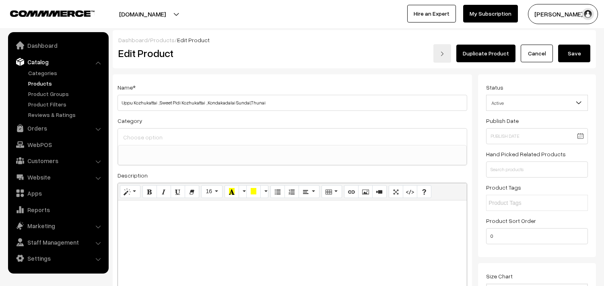
select select
click at [282, 101] on input "Uppu Kozhukattai ,Sweet Pidi Kozhukattai ,Kondakadalai Sundal,Thunai" at bounding box center [292, 103] width 350 height 16
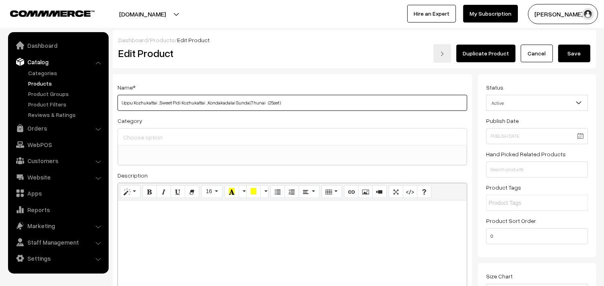
type input "Uppu Kozhukattai ,Sweet Pidi Kozhukattai ,Kondakadalai Sundal,Thunai (25set )"
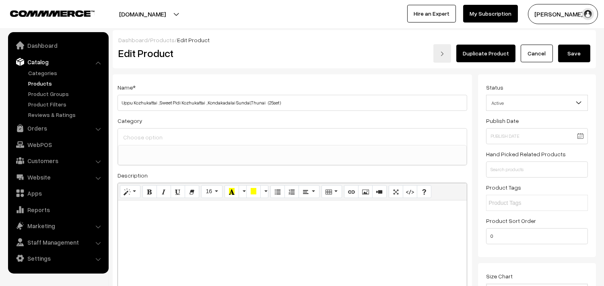
click at [576, 56] on button "Save" at bounding box center [574, 54] width 32 height 18
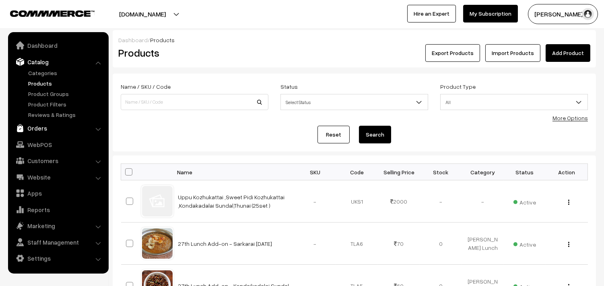
click at [49, 124] on link "Orders" at bounding box center [58, 128] width 96 height 14
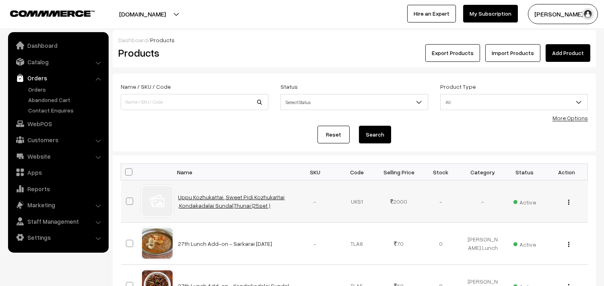
drag, startPoint x: 178, startPoint y: 192, endPoint x: 259, endPoint y: 196, distance: 80.6
click at [275, 210] on td "Uppu Kozhukattai ,Sweet Pidi Kozhukattai ,Kondakadalai Sundal,Thunai (25set )" at bounding box center [233, 202] width 121 height 42
copy link "Uppu Kozhukattai ,Sweet Pidi Kozhukattai ,Kondakadalai Sundal,Thunai (25set )"
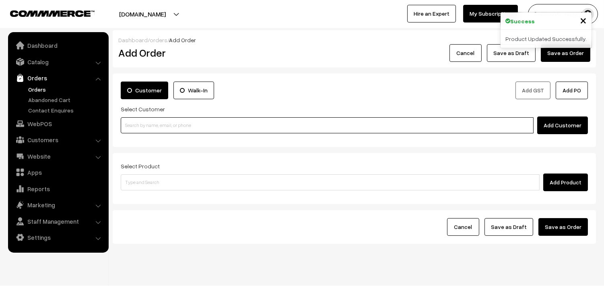
drag, startPoint x: 167, startPoint y: 123, endPoint x: 163, endPoint y: 127, distance: 5.7
click at [163, 127] on input at bounding box center [327, 125] width 413 height 16
type input "9188"
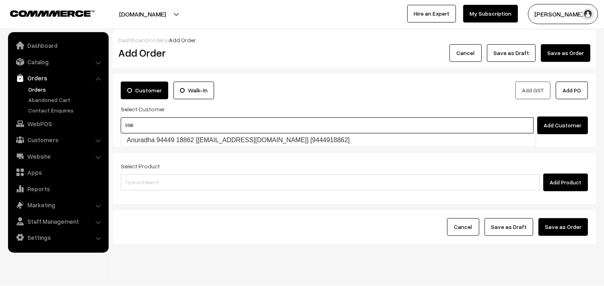
type input "9188"
click at [162, 119] on input at bounding box center [327, 125] width 413 height 16
paste input "99401 16343"
click at [146, 134] on ul "VOICETEC BUSINESS SYSTEM INDIA PVT LTD. 99401 16343 [9940116343]" at bounding box center [328, 140] width 415 height 13
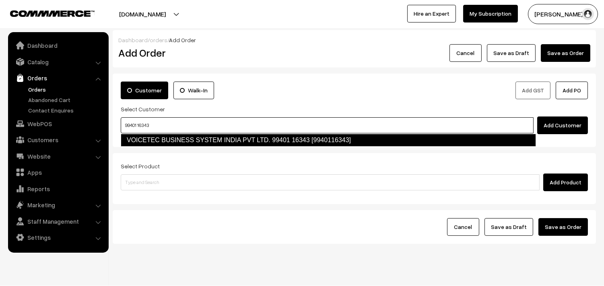
click at [153, 145] on link "VOICETEC BUSINESS SYSTEM INDIA PVT LTD. 99401 16343 [9940116343]" at bounding box center [328, 140] width 415 height 13
type input "99401 16343"
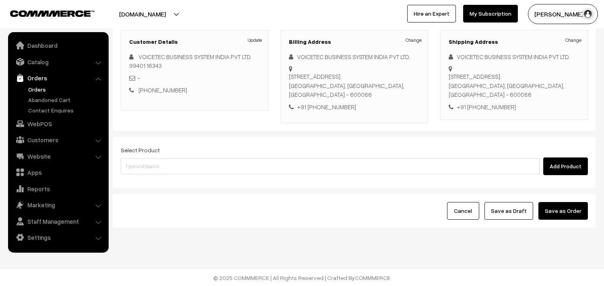
scroll to position [119, 0]
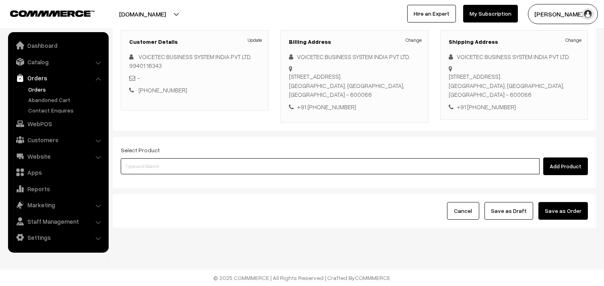
drag, startPoint x: 173, startPoint y: 160, endPoint x: 168, endPoint y: 164, distance: 6.9
click at [170, 164] on input at bounding box center [330, 167] width 419 height 16
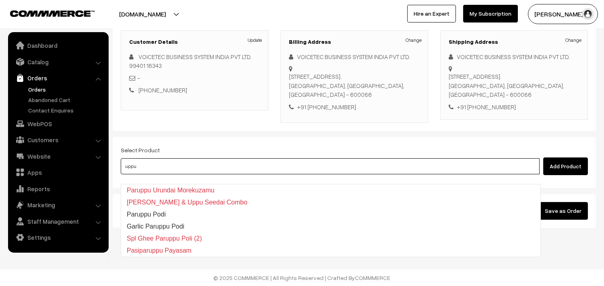
type input "uppuk"
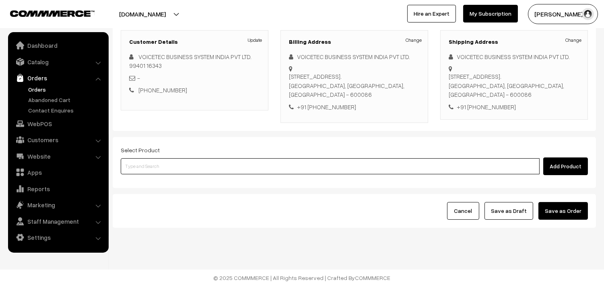
paste input "Uppu Kozhukattai ,Sweet Pidi Kozhukattai ,Kondakadalai Sundal,Thunai (25set )"
drag, startPoint x: 214, startPoint y: 171, endPoint x: 298, endPoint y: 172, distance: 83.7
click at [298, 172] on input "Uppu Kozhukattai ,Sweet Pidi Kozhukattai ,Kondakadalai Sundal,Thunai (25set )" at bounding box center [330, 167] width 419 height 16
type input "Uppu Kozhuka"
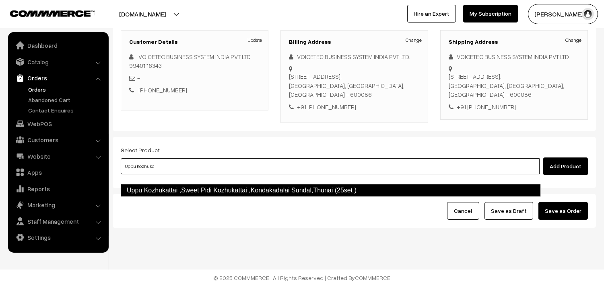
click at [224, 184] on link "Uppu Kozhukattai ,Sweet Pidi Kozhukattai ,Kondakadalai Sundal,Thunai (25set )" at bounding box center [331, 190] width 420 height 13
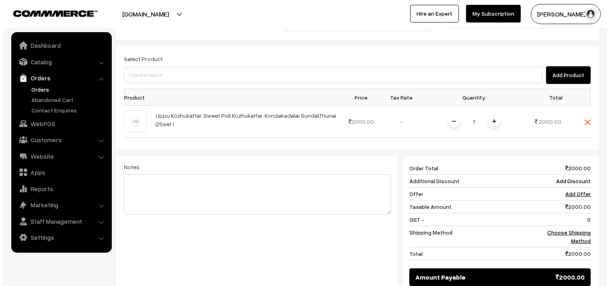
scroll to position [315, 0]
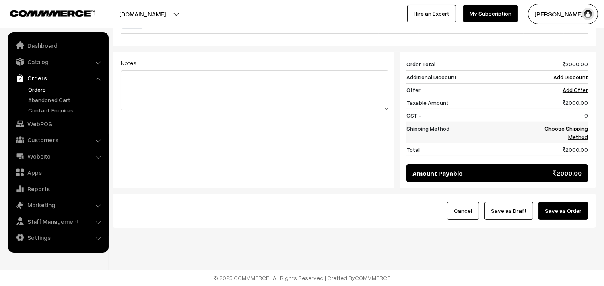
click at [581, 132] on td "Choose Shipping Method" at bounding box center [559, 132] width 58 height 21
drag, startPoint x: 576, startPoint y: 209, endPoint x: 547, endPoint y: 209, distance: 29.0
click at [577, 209] on button "Save as Order" at bounding box center [562, 211] width 49 height 18
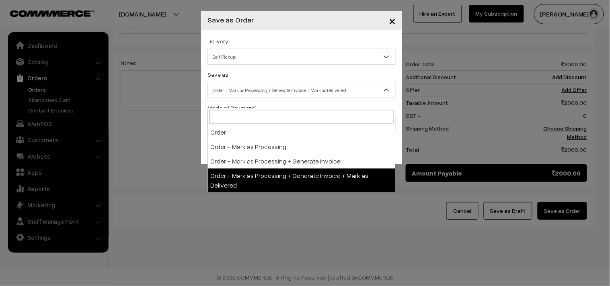
drag, startPoint x: 275, startPoint y: 93, endPoint x: 272, endPoint y: 97, distance: 5.2
click at [276, 91] on span "Order + Mark as Processing + Generate Invoice + Mark as Delivered" at bounding box center [302, 90] width 188 height 14
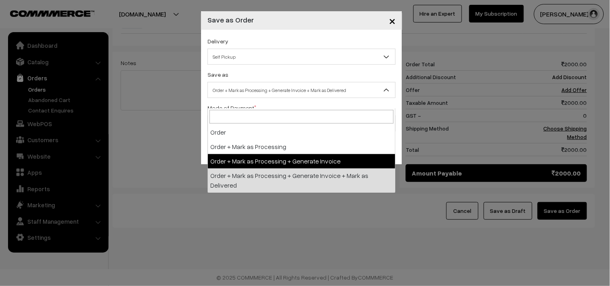
select select "3"
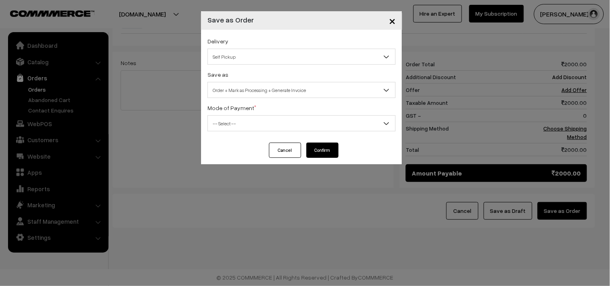
click at [263, 122] on span "-- Select --" at bounding box center [302, 124] width 188 height 14
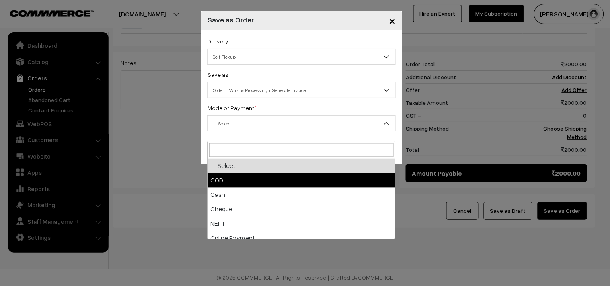
select select "1"
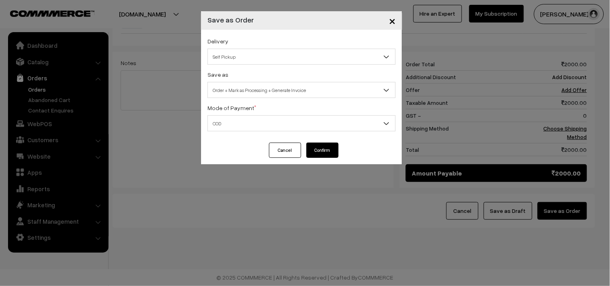
click at [322, 155] on button "Confirm" at bounding box center [323, 150] width 32 height 15
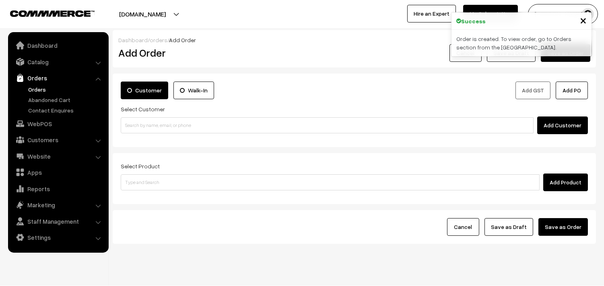
click at [35, 87] on link "Orders" at bounding box center [66, 89] width 80 height 8
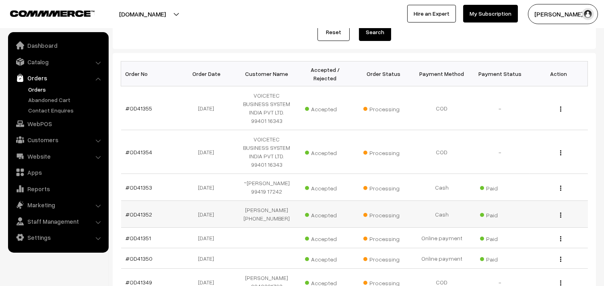
scroll to position [179, 0]
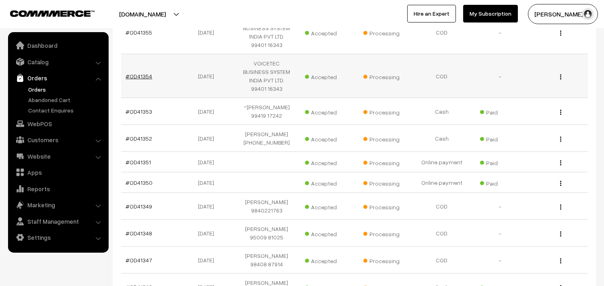
click at [141, 79] on link "#OD41354" at bounding box center [139, 76] width 27 height 7
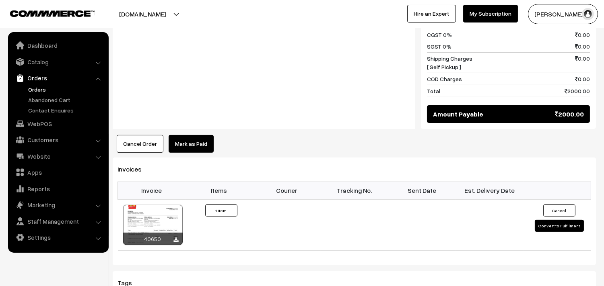
click at [135, 151] on button "Cancel Order" at bounding box center [140, 144] width 47 height 18
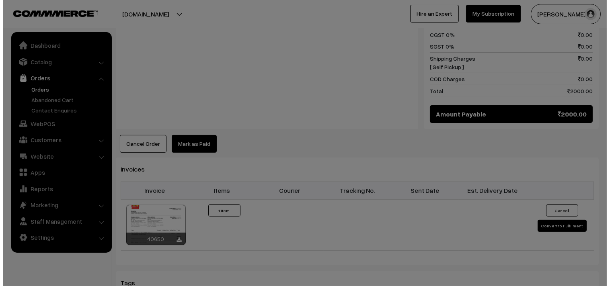
scroll to position [403, 0]
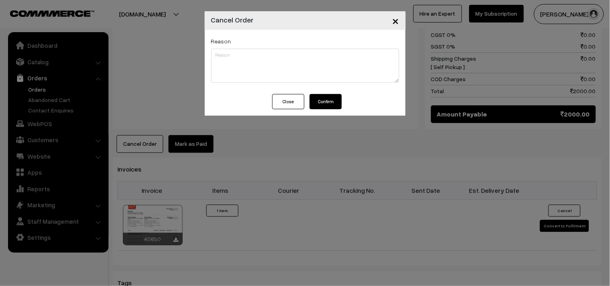
click at [343, 100] on div "Close Confirm" at bounding box center [305, 105] width 201 height 22
click at [330, 101] on button "Confirm" at bounding box center [326, 101] width 32 height 15
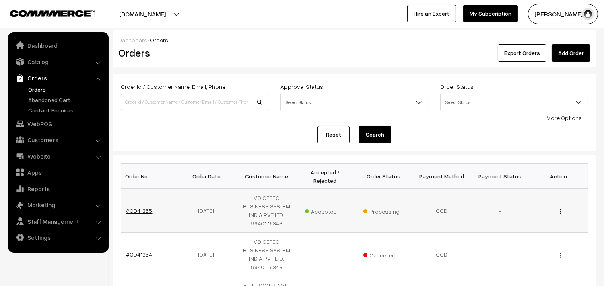
click at [147, 208] on link "#OD41355" at bounding box center [139, 211] width 27 height 7
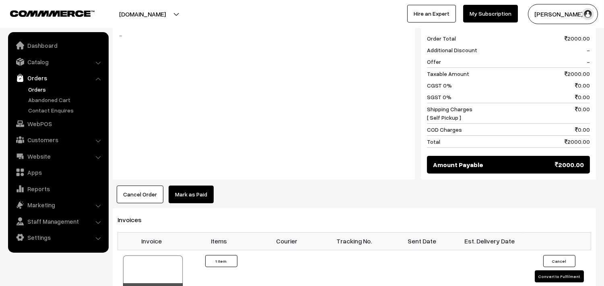
scroll to position [357, 0]
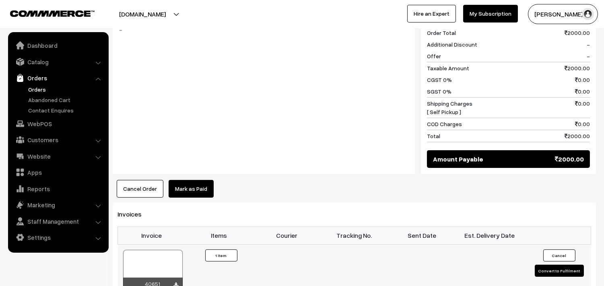
click at [147, 267] on div at bounding box center [153, 270] width 60 height 40
click at [41, 89] on link "Orders" at bounding box center [66, 89] width 80 height 8
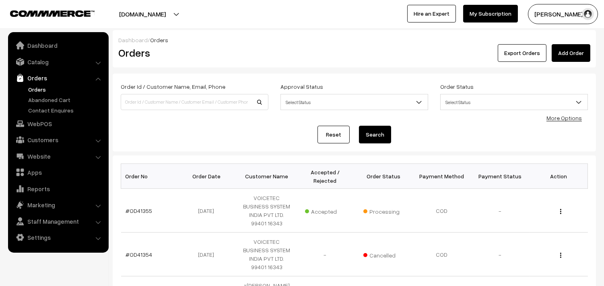
click at [36, 89] on link "Orders" at bounding box center [66, 89] width 80 height 8
click at [40, 87] on link "Orders" at bounding box center [66, 89] width 80 height 8
